Goal: Task Accomplishment & Management: Manage account settings

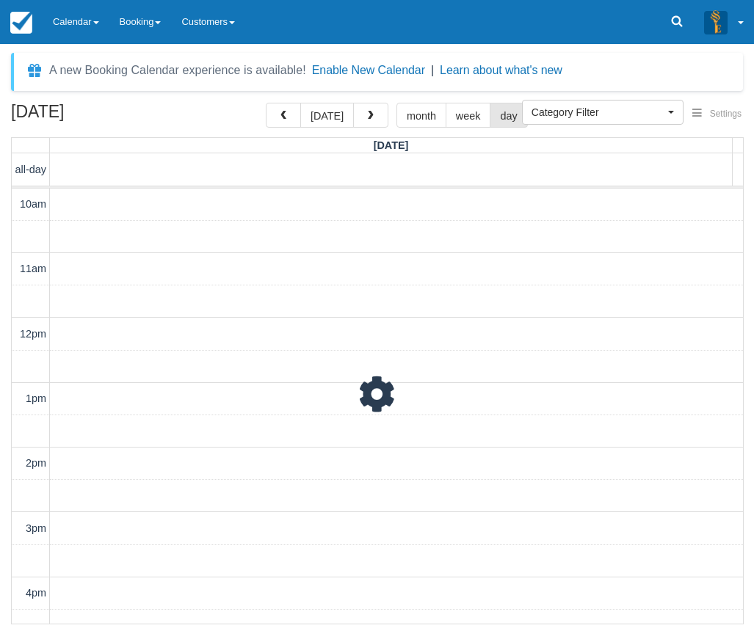
select select
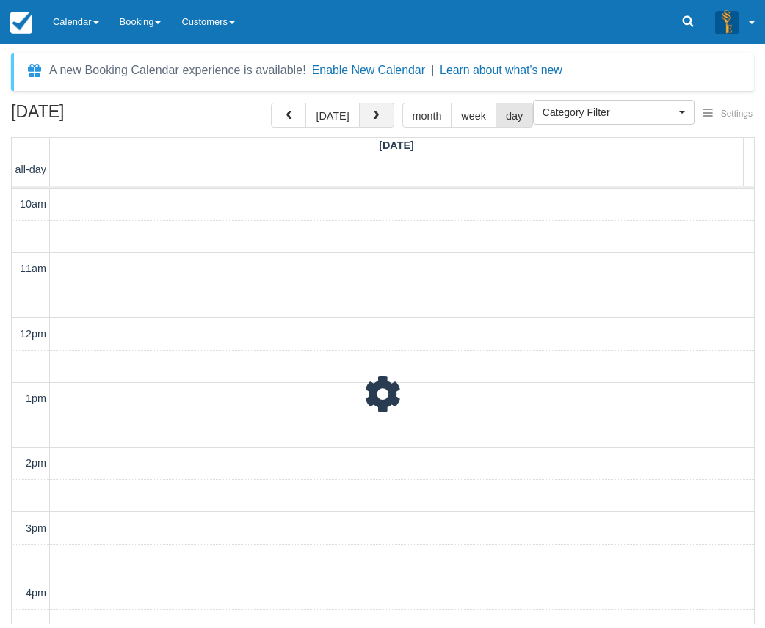
scroll to position [375, 0]
click at [363, 112] on button "button" at bounding box center [376, 115] width 35 height 25
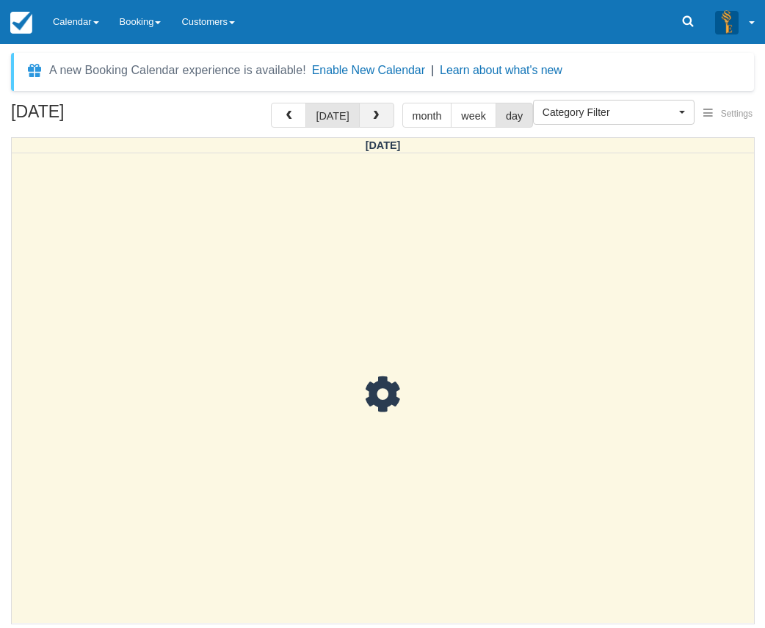
click at [364, 112] on button "button" at bounding box center [376, 115] width 35 height 25
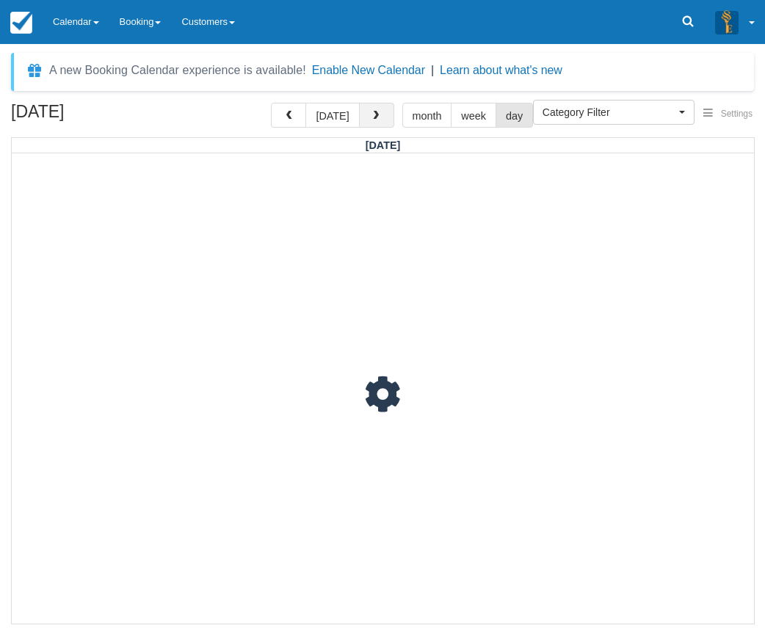
click at [364, 112] on button "button" at bounding box center [376, 115] width 35 height 25
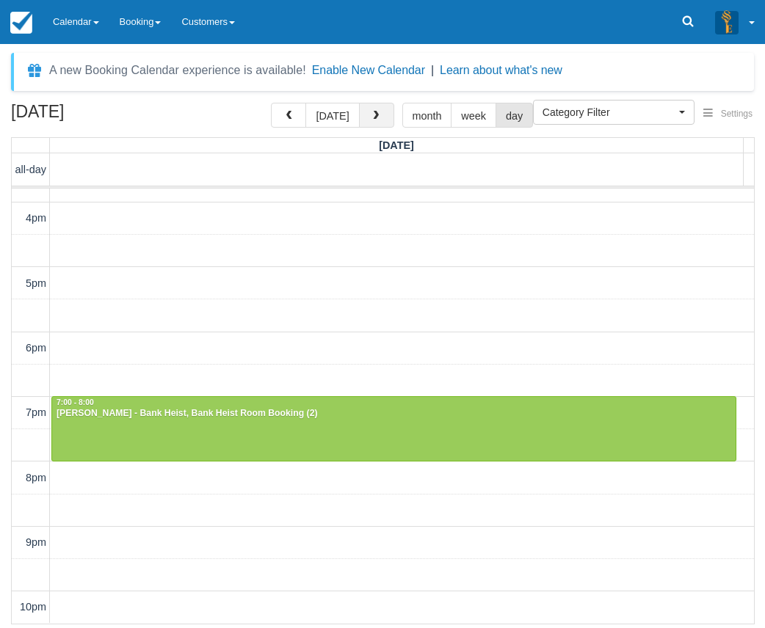
click at [364, 112] on button "button" at bounding box center [376, 115] width 35 height 25
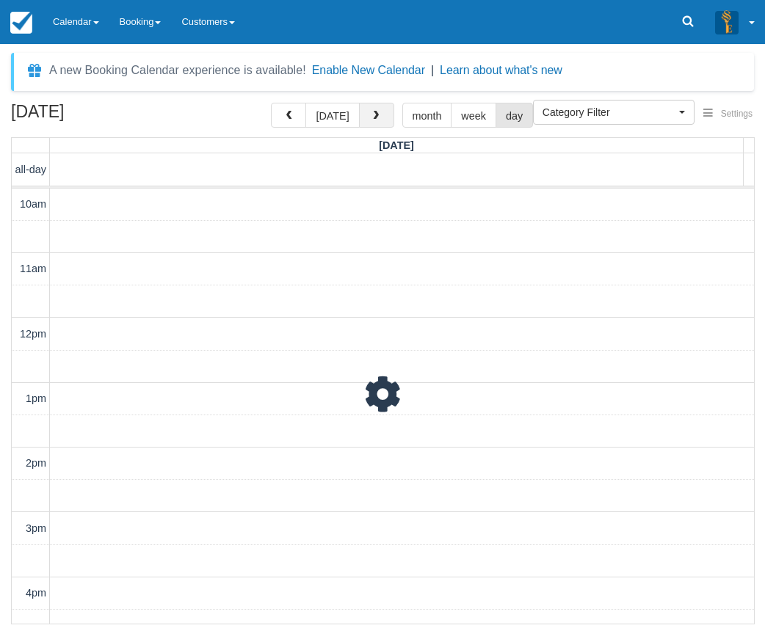
scroll to position [375, 0]
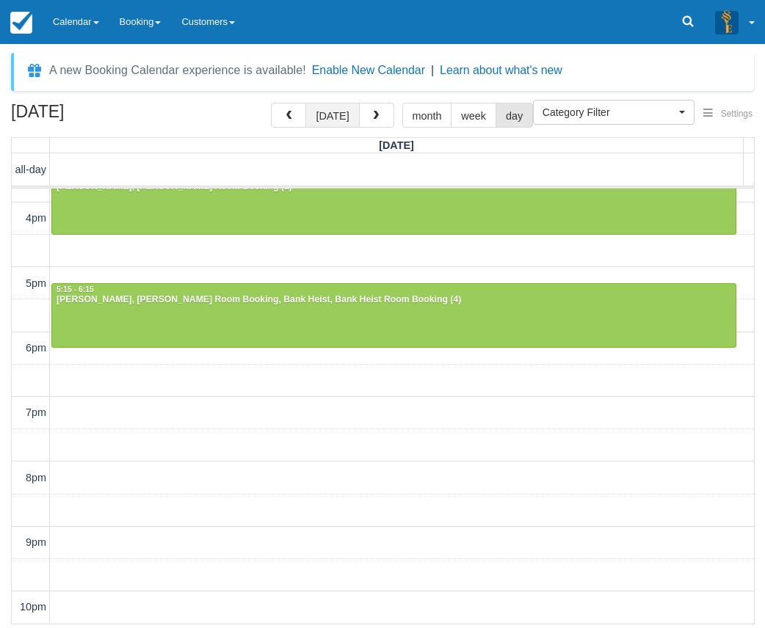
click at [324, 112] on button "today" at bounding box center [332, 115] width 54 height 25
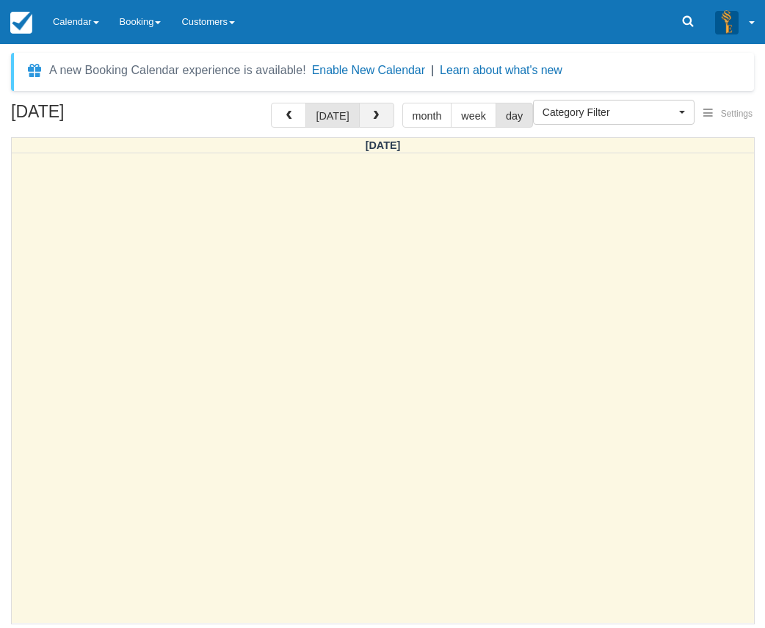
click at [379, 118] on button "button" at bounding box center [376, 115] width 35 height 25
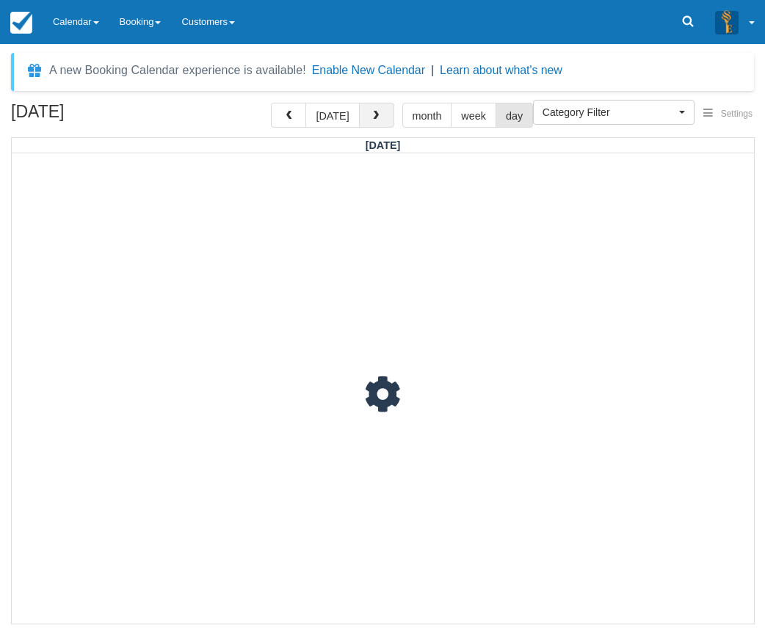
click at [379, 118] on button "button" at bounding box center [376, 115] width 35 height 25
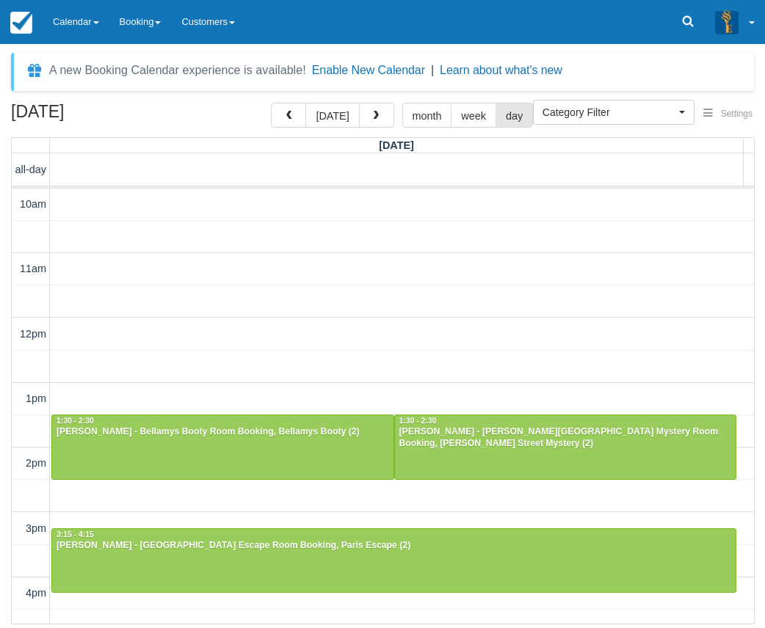
scroll to position [375, 0]
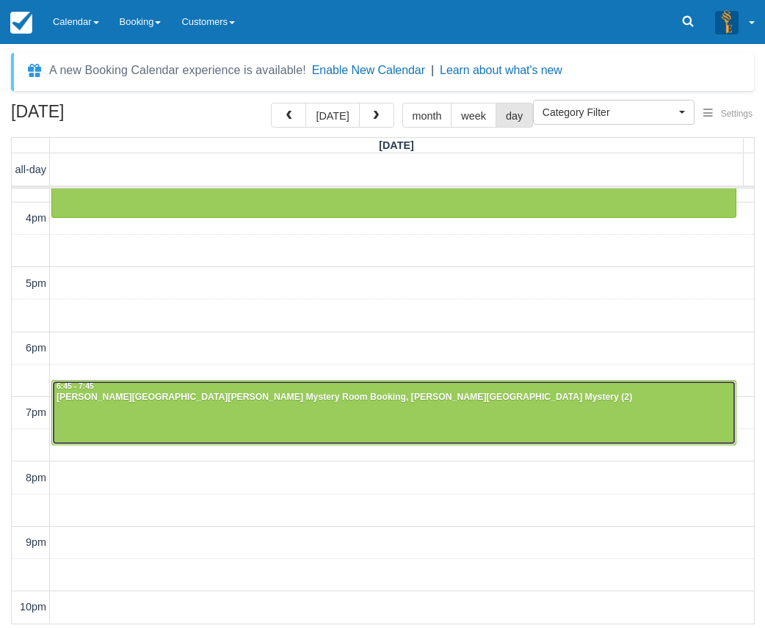
click at [233, 410] on div at bounding box center [393, 412] width 683 height 63
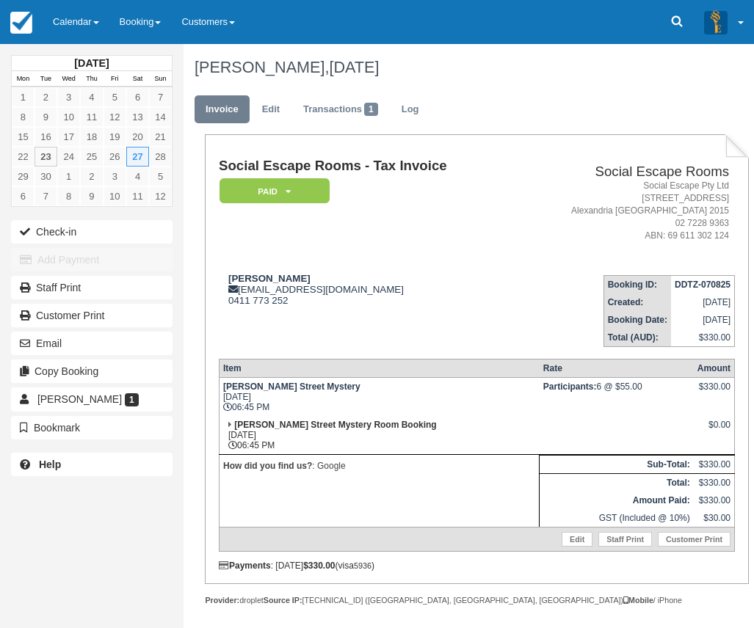
scroll to position [73, 0]
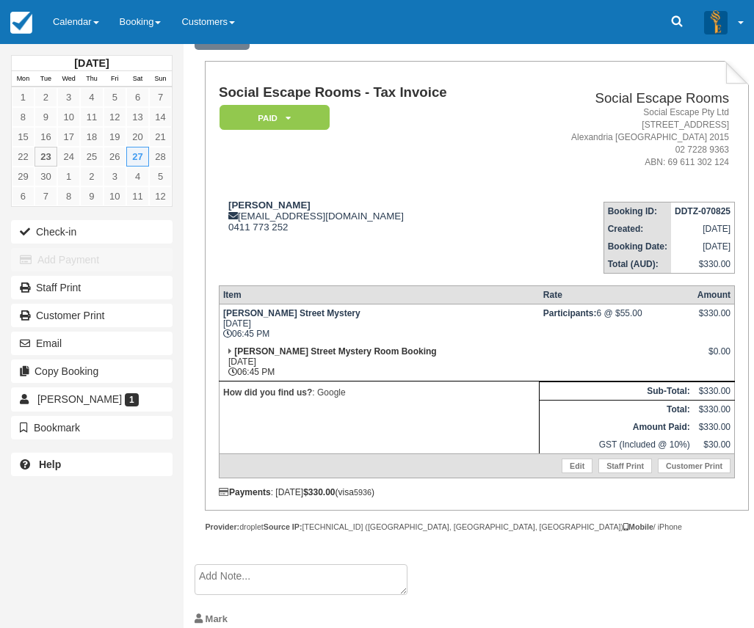
click at [456, 417] on td "How did you find us? : Google" at bounding box center [379, 417] width 320 height 73
click at [571, 465] on link "Edit" at bounding box center [576, 466] width 31 height 15
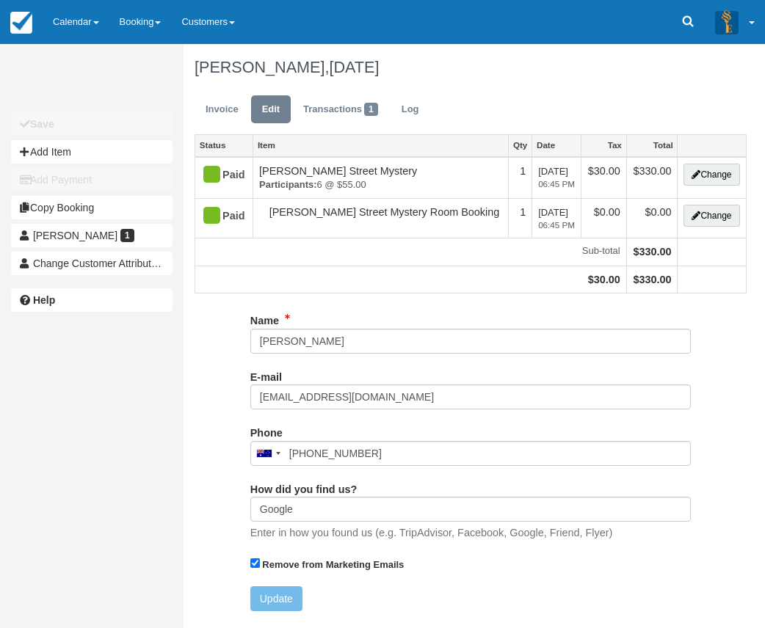
type input "0411 773 252"
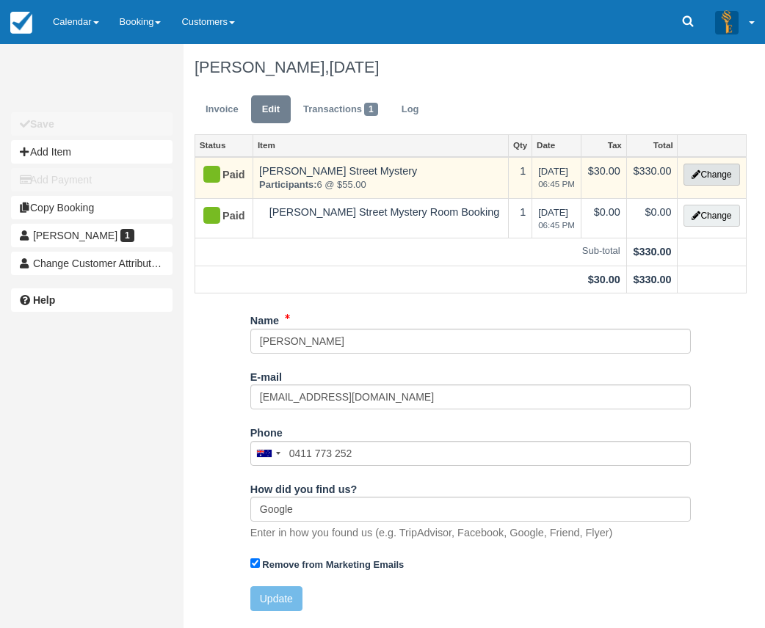
click at [709, 168] on button "Change" at bounding box center [711, 175] width 56 height 22
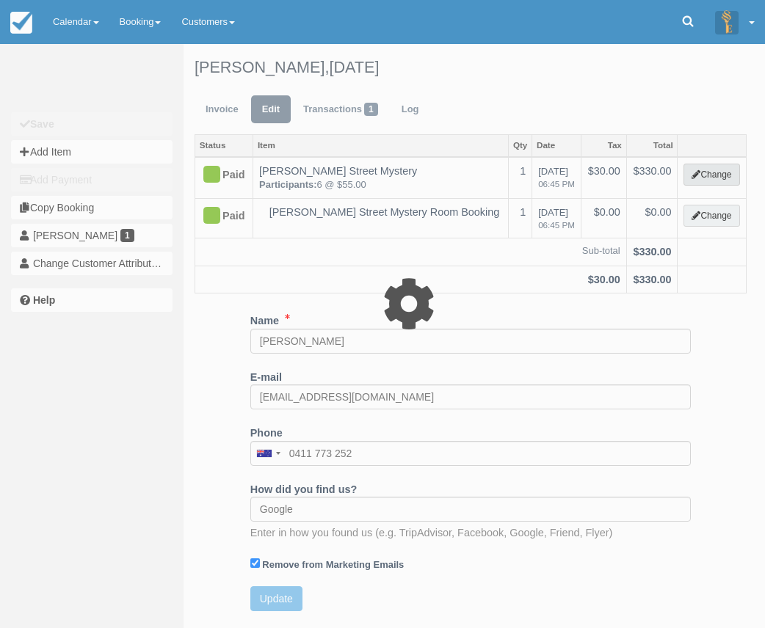
select select "2"
type input "330.00"
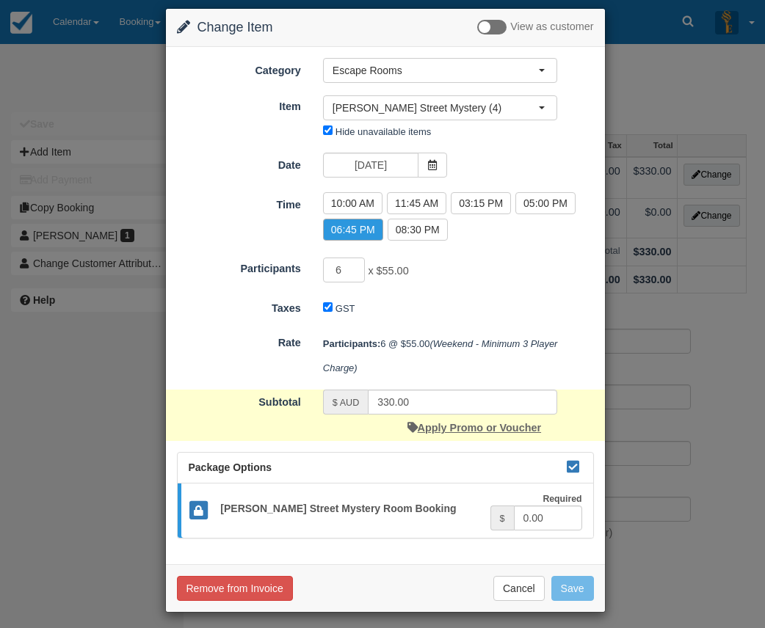
scroll to position [21, 0]
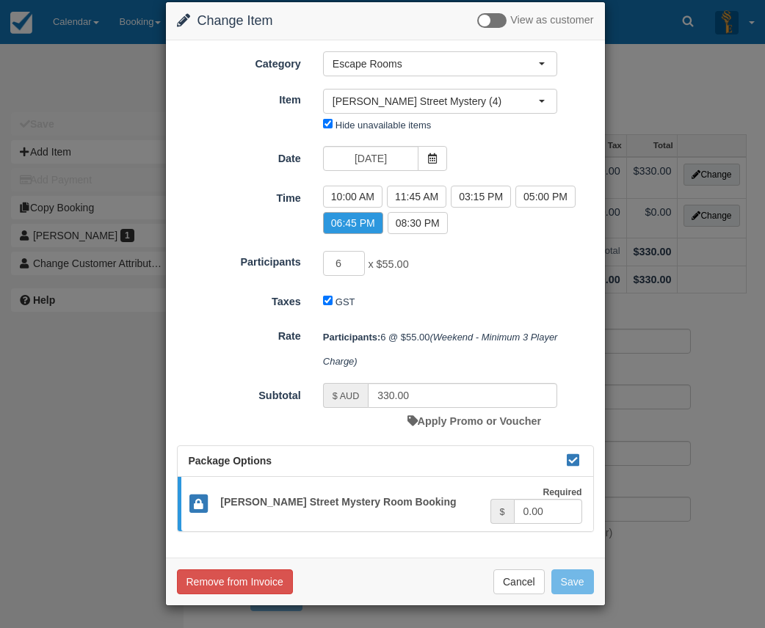
click at [500, 298] on div "GST" at bounding box center [440, 302] width 256 height 23
click at [405, 153] on input "27/09/2025" at bounding box center [370, 158] width 95 height 25
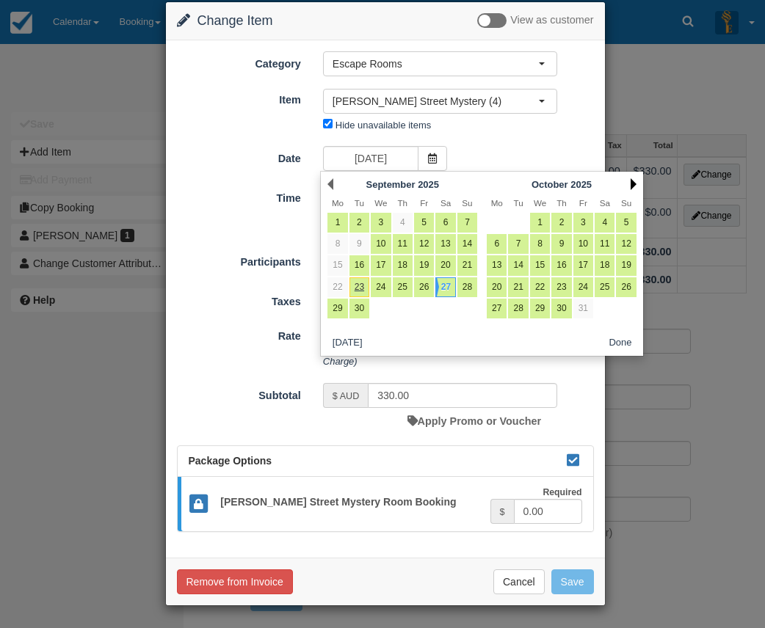
click at [634, 188] on link "Next" at bounding box center [633, 184] width 6 height 12
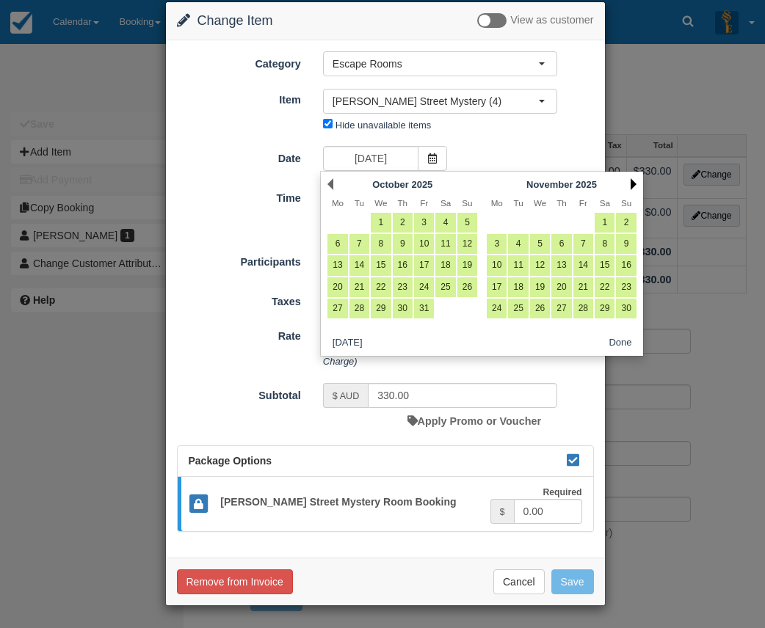
click at [634, 182] on link "Next" at bounding box center [633, 184] width 6 height 12
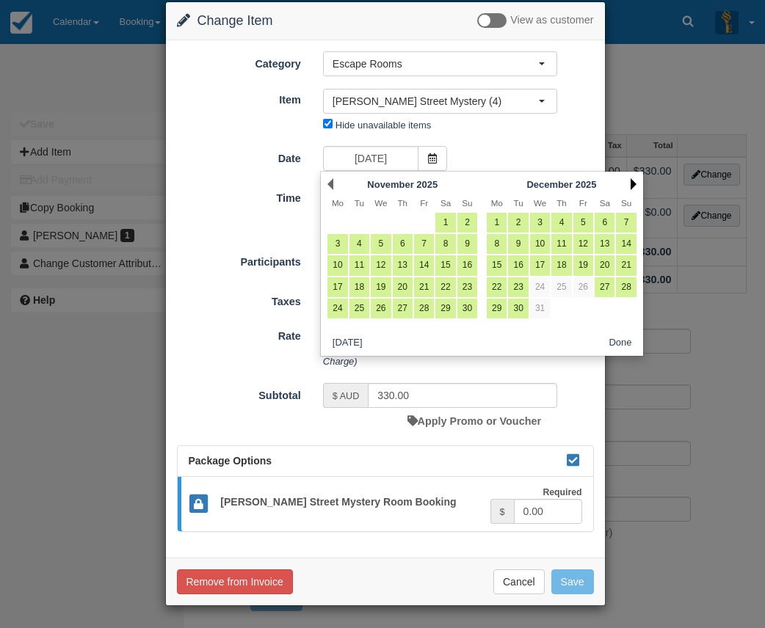
click at [633, 184] on link "Next" at bounding box center [633, 184] width 6 height 12
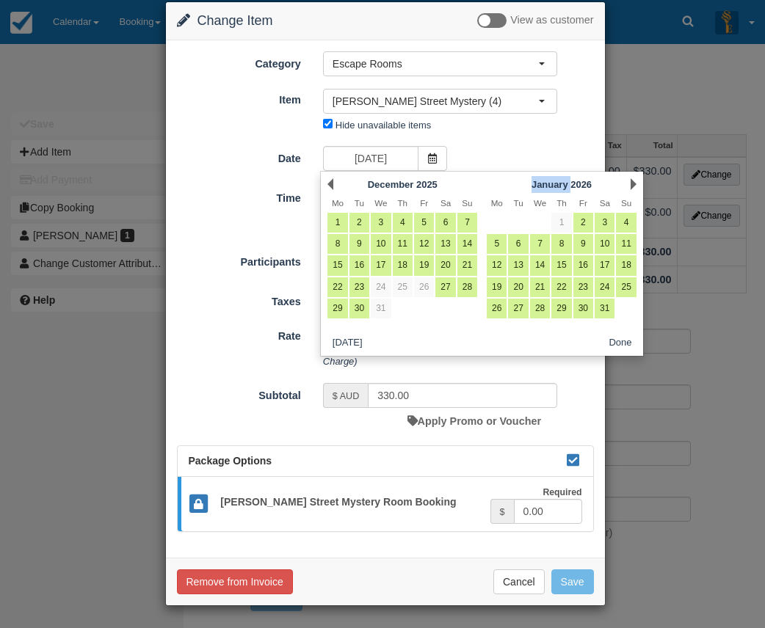
drag, startPoint x: 542, startPoint y: 189, endPoint x: 574, endPoint y: 189, distance: 31.6
click at [574, 189] on div "January 2026" at bounding box center [560, 184] width 115 height 17
click at [606, 310] on link "31" at bounding box center [604, 309] width 20 height 20
type input "31/01/2026"
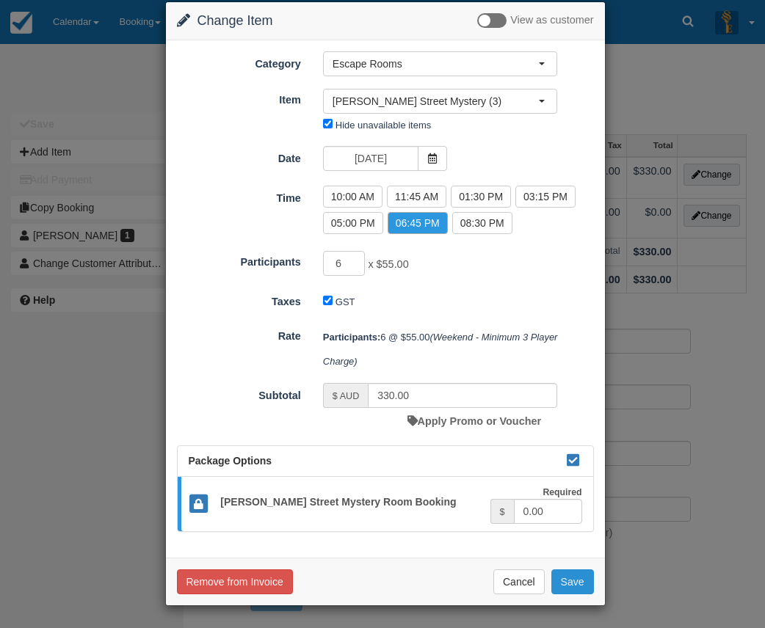
click at [565, 581] on button "Save" at bounding box center [572, 581] width 43 height 25
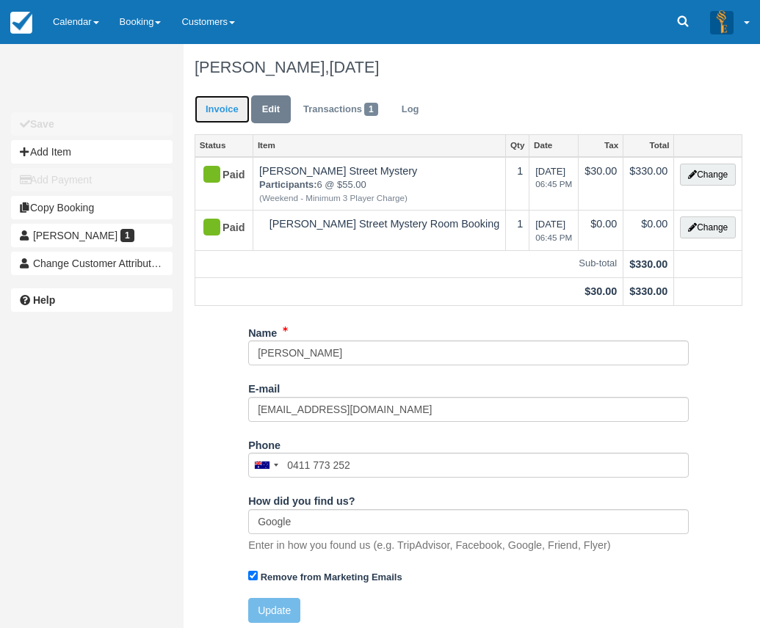
click at [230, 109] on link "Invoice" at bounding box center [221, 109] width 55 height 29
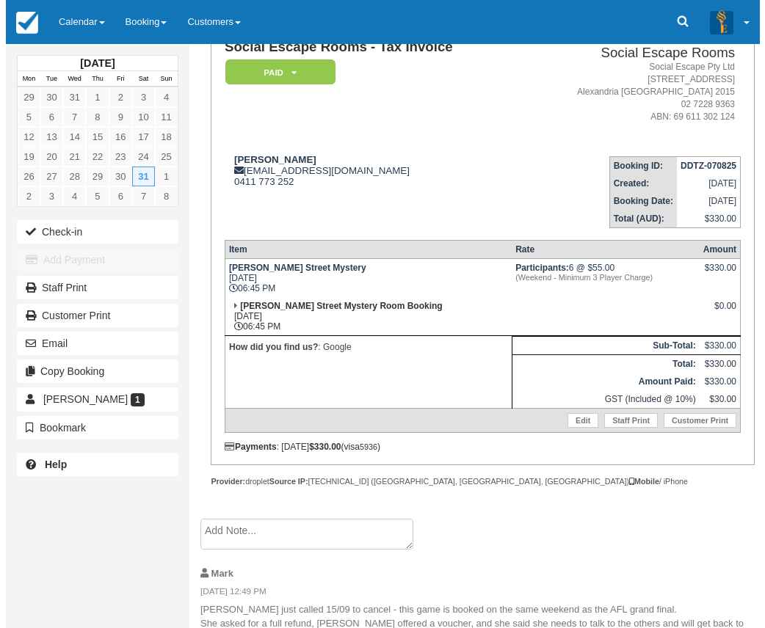
scroll to position [131, 0]
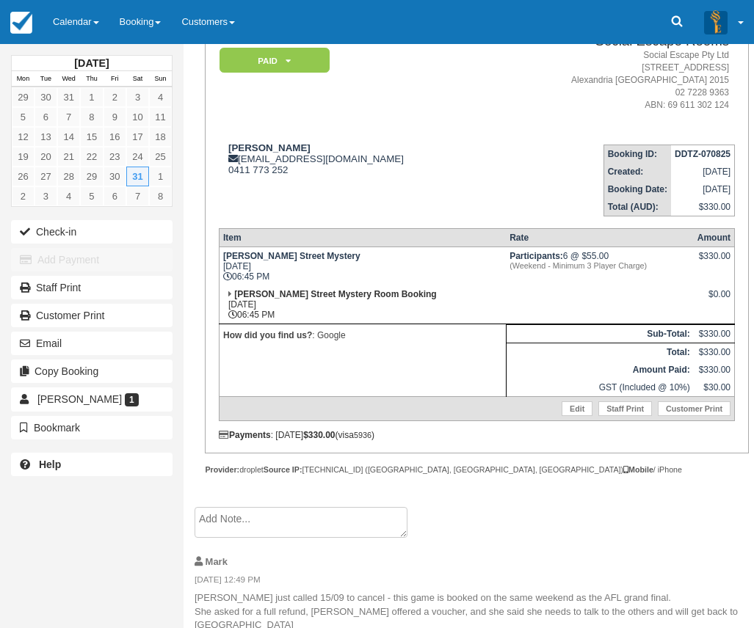
click at [389, 218] on div "Social Escape Rooms - Tax Invoice Paid   Pending Reserved Deposit Blocked for C…" at bounding box center [477, 234] width 516 height 412
click at [473, 345] on td "How did you find us? : Google" at bounding box center [362, 360] width 287 height 73
drag, startPoint x: 702, startPoint y: 366, endPoint x: 724, endPoint y: 371, distance: 23.2
click at [724, 371] on td "$330.00" at bounding box center [714, 370] width 41 height 18
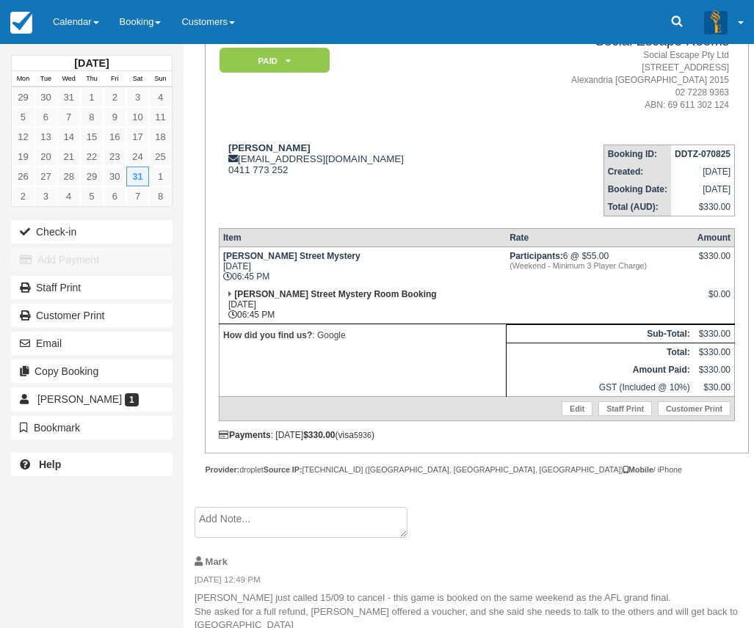
click at [269, 354] on td "How did you find us? : Google" at bounding box center [362, 360] width 287 height 73
drag, startPoint x: 361, startPoint y: 339, endPoint x: 254, endPoint y: 323, distance: 108.4
click at [254, 322] on tbody "Baker Street Mystery Sat Jan 31, 2026 06:45 PM Participants: 6 @ $55.00 (Weeken…" at bounding box center [476, 334] width 515 height 174
click at [312, 338] on p "How did you find us? : Google" at bounding box center [362, 335] width 279 height 15
drag, startPoint x: 296, startPoint y: 315, endPoint x: 233, endPoint y: 299, distance: 65.1
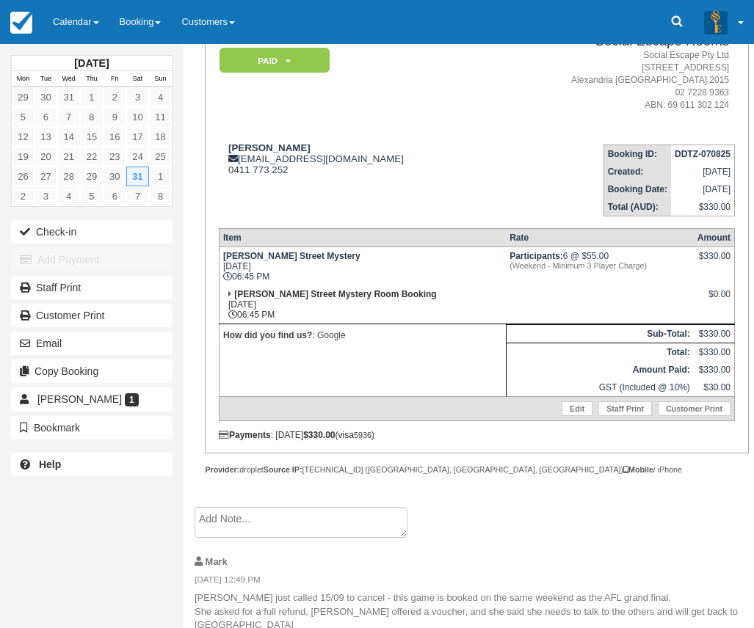
click at [219, 298] on td "Baker Street Mystery Room Booking Sat Jan 31, 2026 06:45 PM" at bounding box center [362, 304] width 287 height 39
click at [274, 306] on td "Baker Street Mystery Room Booking Sat Jan 31, 2026 06:45 PM" at bounding box center [362, 304] width 287 height 39
click at [354, 371] on td "How did you find us? : Google" at bounding box center [362, 360] width 287 height 73
click at [249, 358] on td "How did you find us? : Google" at bounding box center [362, 360] width 287 height 73
click at [128, 346] on button "Email" at bounding box center [91, 343] width 161 height 23
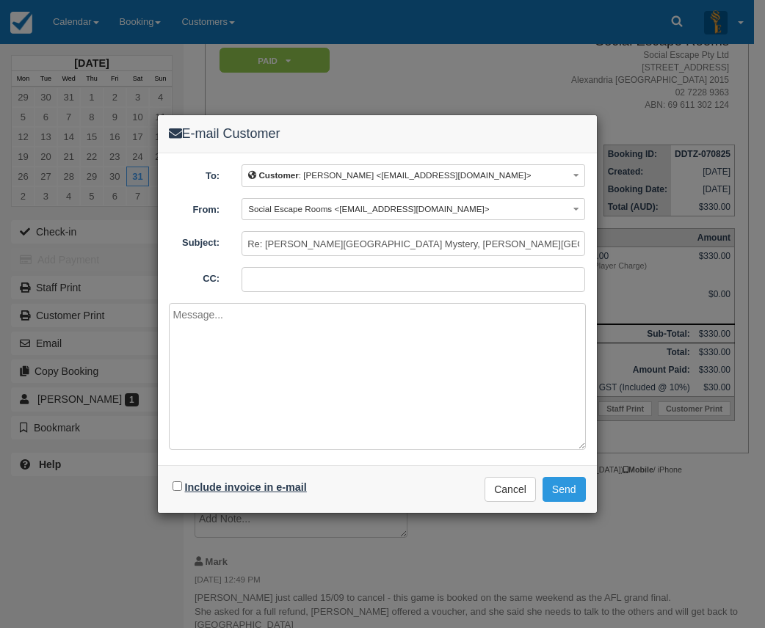
click at [248, 486] on label "Include invoice in e-mail" at bounding box center [246, 487] width 122 height 12
click at [182, 486] on input "Include invoice in e-mail" at bounding box center [177, 486] width 10 height 10
checkbox input "true"
click at [567, 481] on button "Send" at bounding box center [563, 489] width 43 height 25
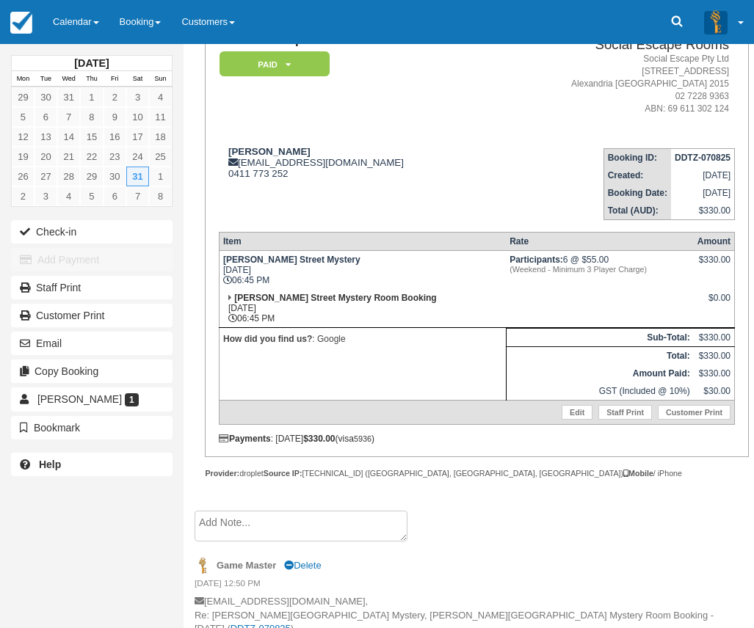
scroll to position [269, 0]
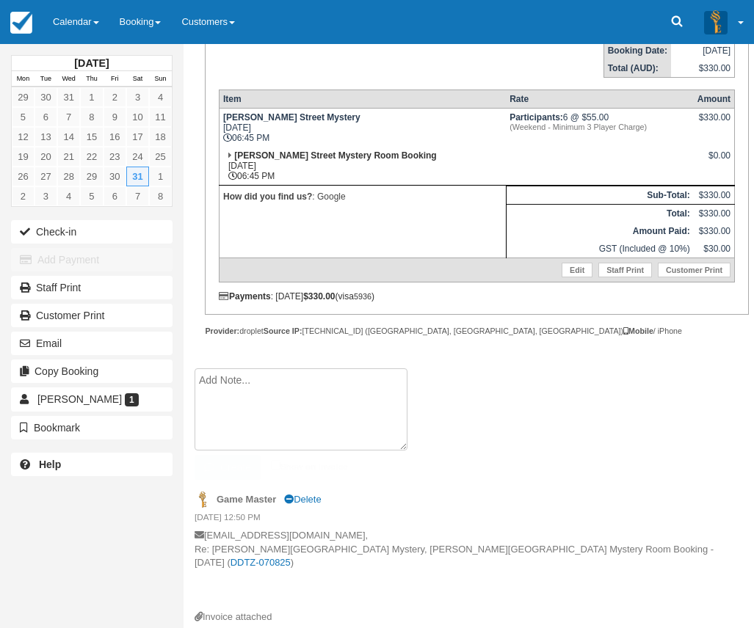
click at [354, 382] on textarea at bounding box center [300, 409] width 213 height 82
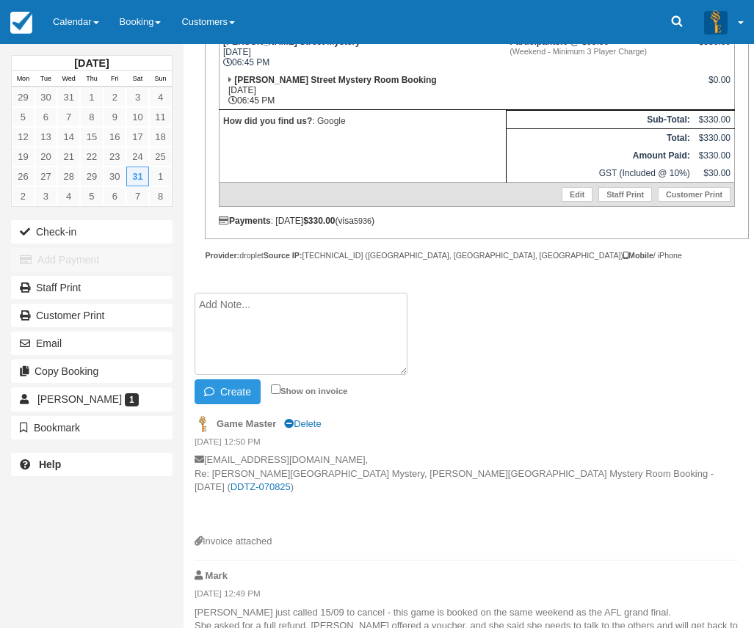
scroll to position [346, 0]
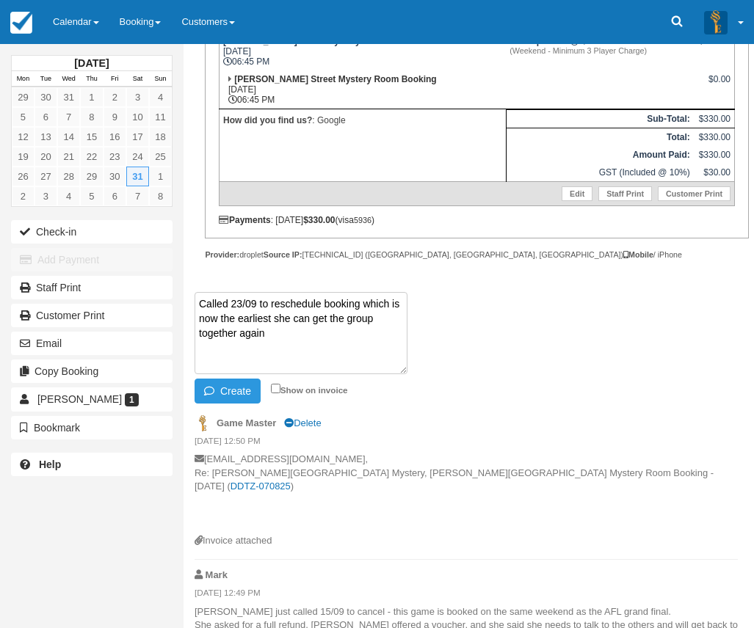
click at [365, 304] on textarea "Called 23/09 to reschedule booking which is now the earliest she can get the gr…" at bounding box center [300, 333] width 213 height 82
type textarea "Called 23/09 to reschedule booking to 31/1/26 which is now the earliest she can…"
click at [487, 356] on li "Called 23/09 to reschedule booking to 31/1/26 which is now the earliest she can…" at bounding box center [465, 349] width 543 height 115
click at [216, 387] on icon "button" at bounding box center [212, 391] width 16 height 10
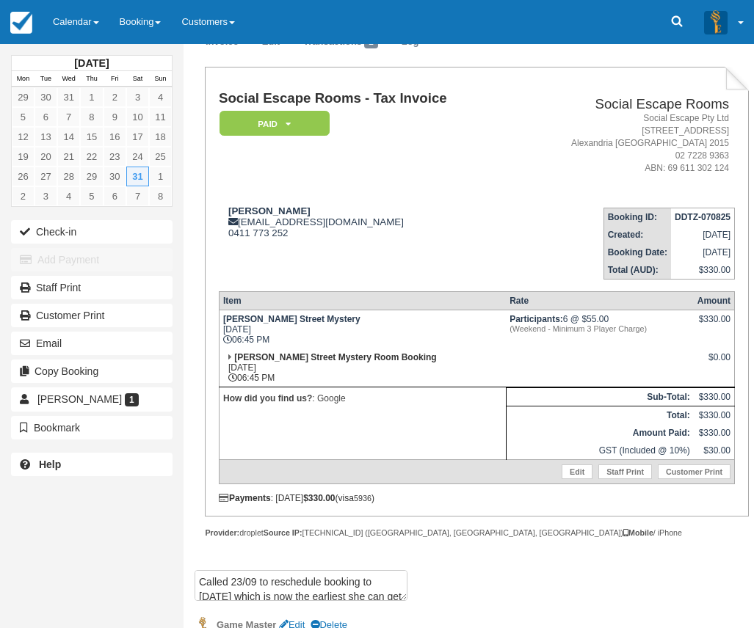
scroll to position [0, 0]
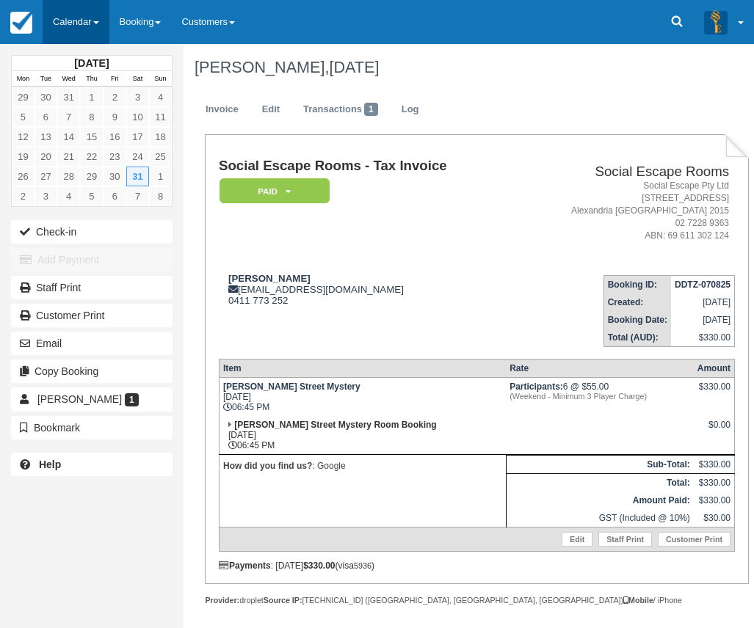
click at [60, 1] on link "Calendar" at bounding box center [76, 22] width 67 height 44
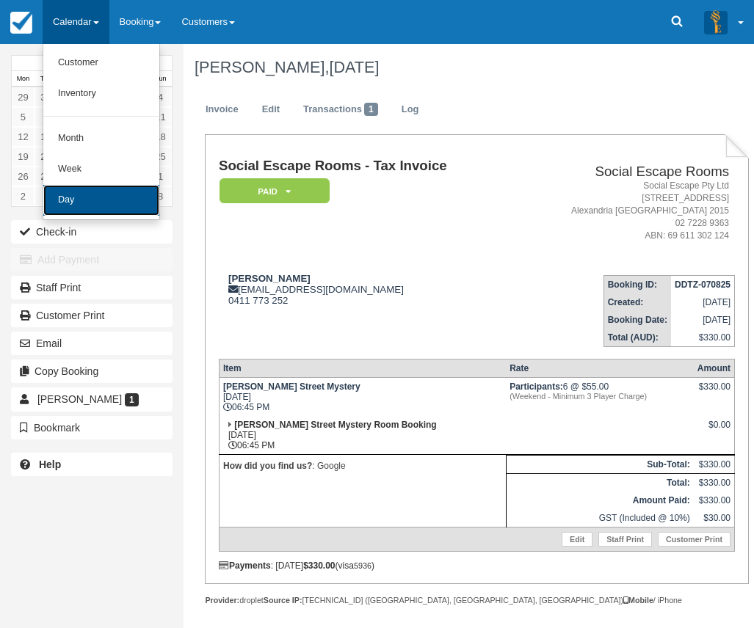
click at [114, 206] on link "Day" at bounding box center [101, 200] width 116 height 31
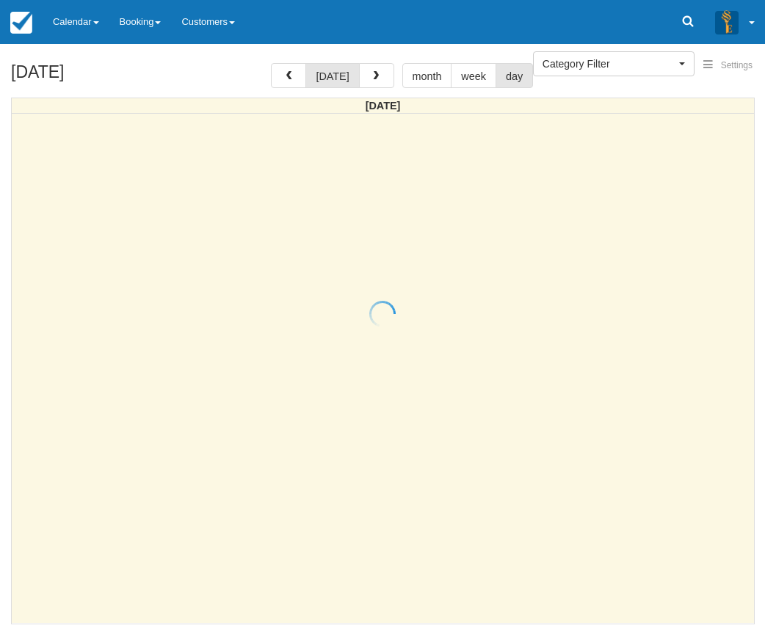
select select
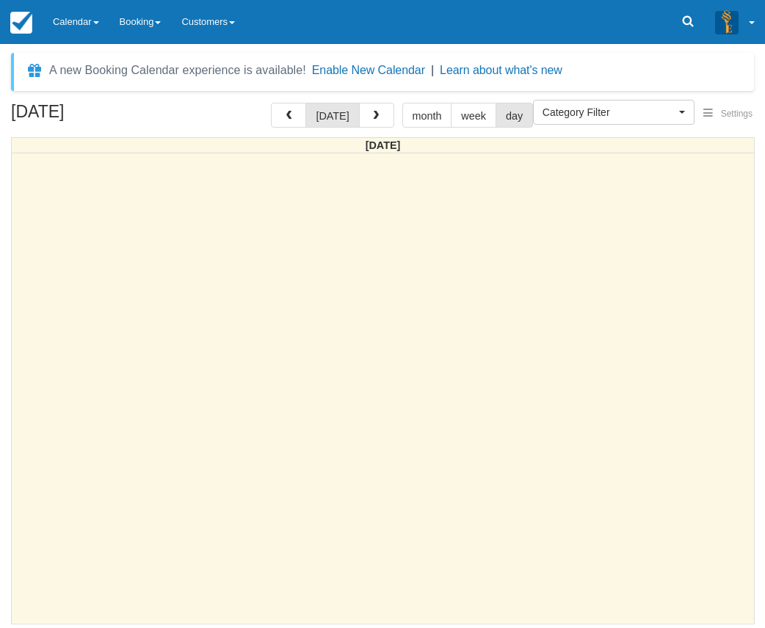
select select
